Goal: Register for event/course

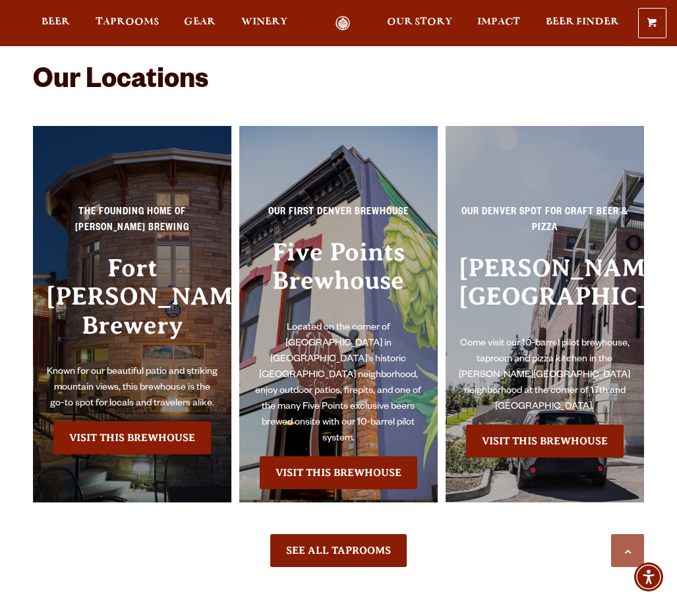
scroll to position [2373, 0]
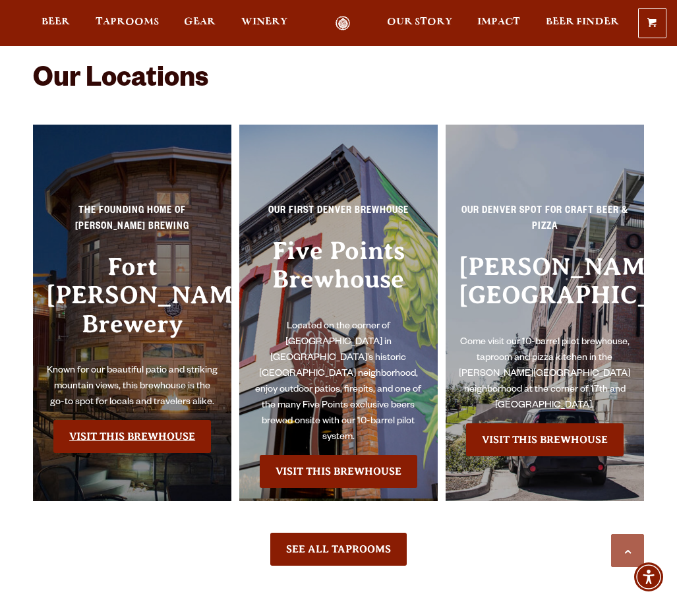
click at [140, 420] on link "Visit this Brewhouse" at bounding box center [132, 436] width 158 height 33
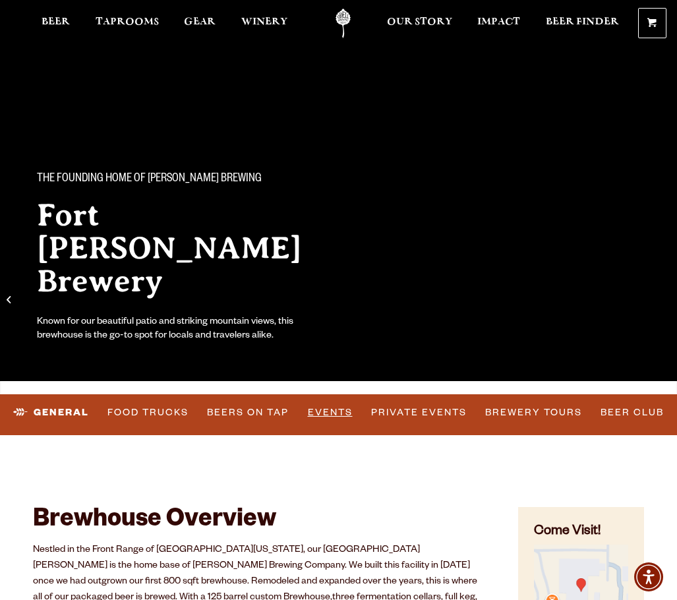
click at [342, 411] on link "Events" at bounding box center [330, 412] width 55 height 30
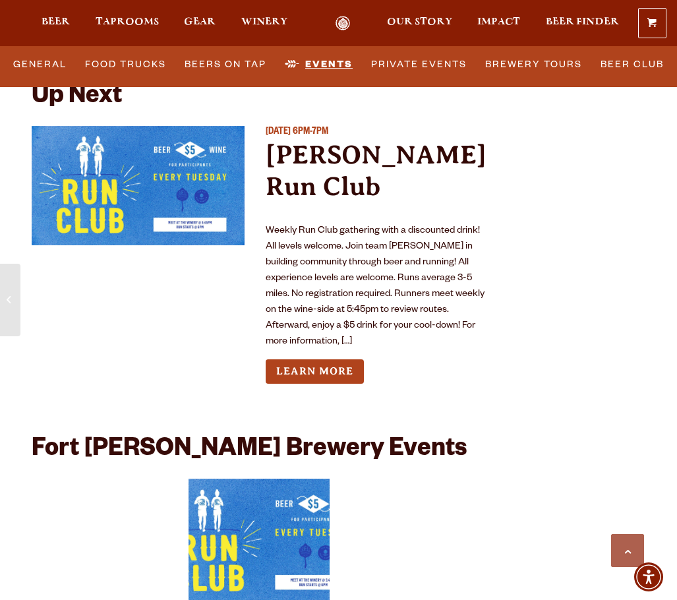
scroll to position [5118, 0]
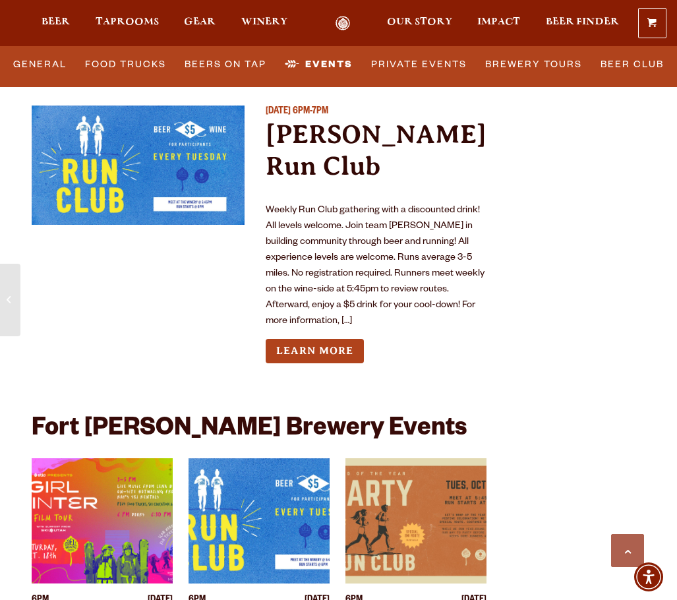
click at [380, 458] on img "View event details" at bounding box center [415, 520] width 141 height 125
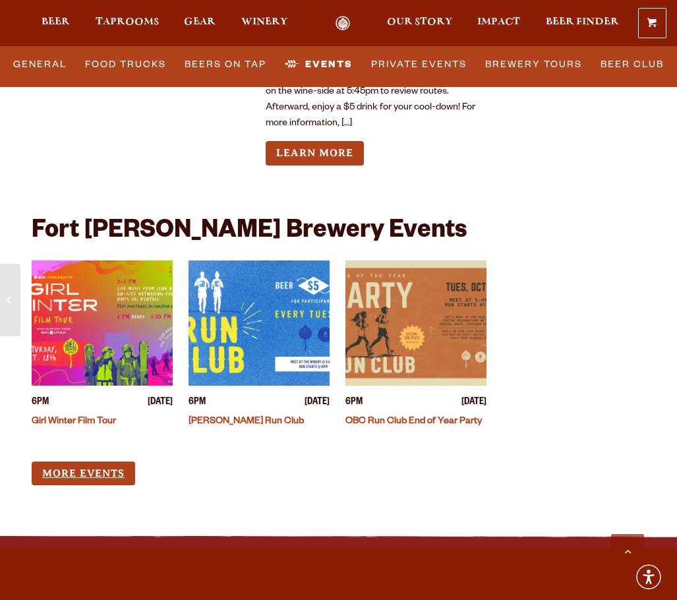
click at [76, 461] on link "More Events" at bounding box center [83, 473] width 103 height 24
